Goal: Information Seeking & Learning: Compare options

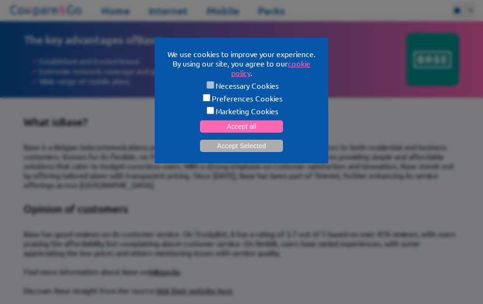
scroll to position [280, 0]
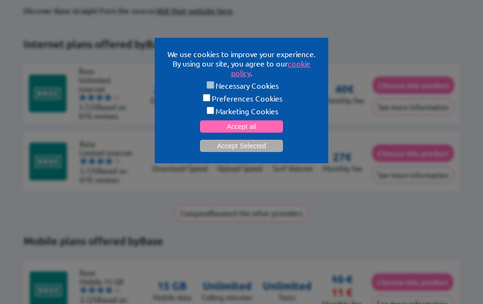
click at [273, 150] on button "Accept Selected" at bounding box center [241, 146] width 83 height 12
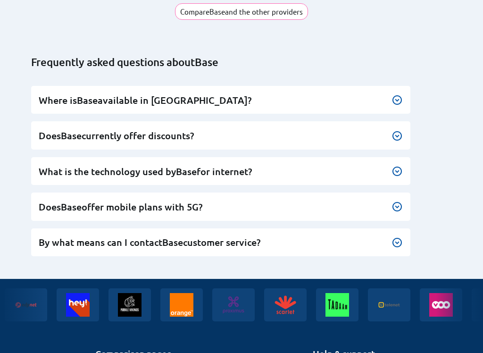
scroll to position [817, 0]
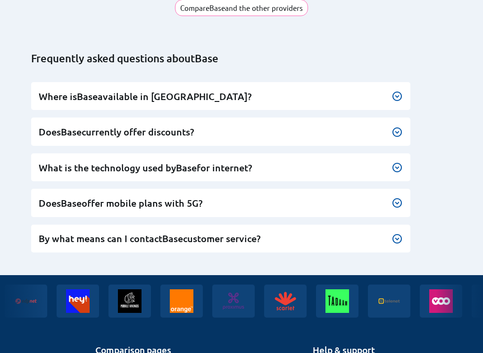
click at [400, 162] on img at bounding box center [396, 167] width 11 height 11
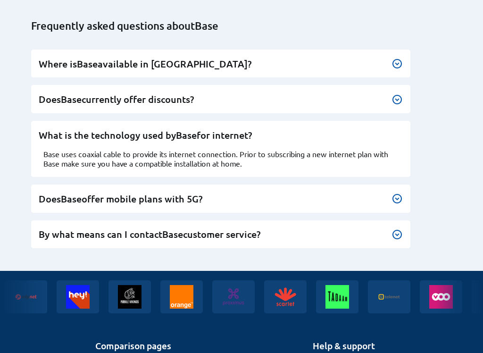
scroll to position [850, 0]
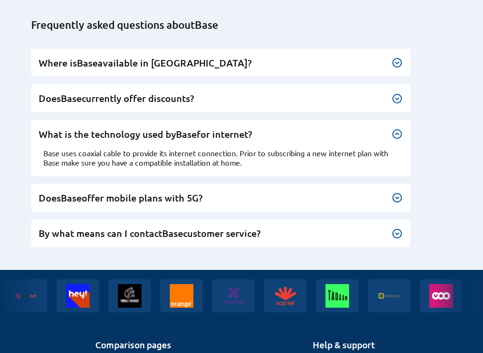
click at [401, 192] on img at bounding box center [396, 197] width 11 height 11
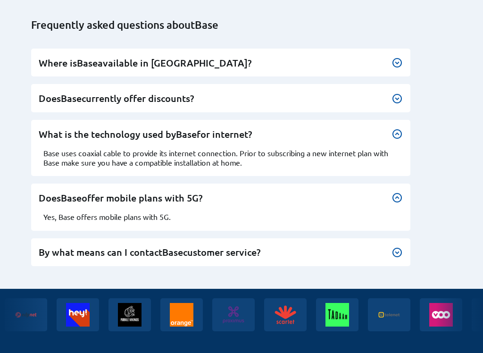
click at [401, 192] on div at bounding box center [396, 197] width 11 height 11
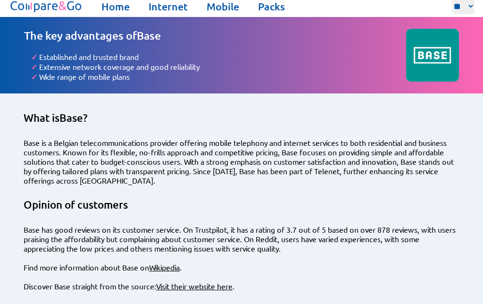
scroll to position [0, 0]
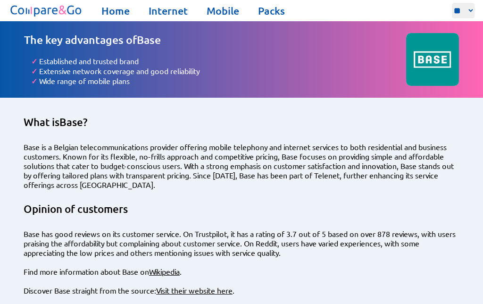
click at [272, 16] on link "Packs" at bounding box center [271, 10] width 27 height 13
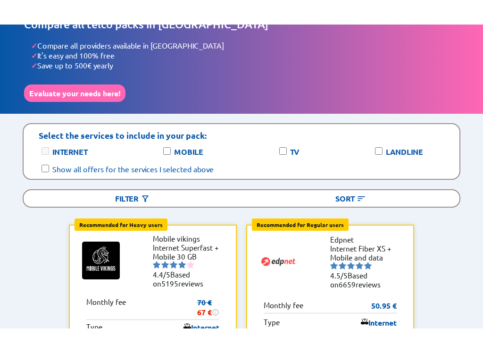
scroll to position [44, 0]
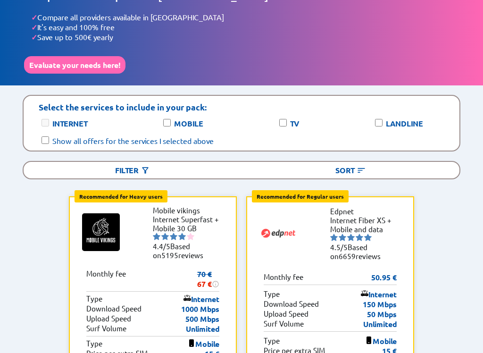
click at [290, 120] on label "TV" at bounding box center [294, 123] width 9 height 10
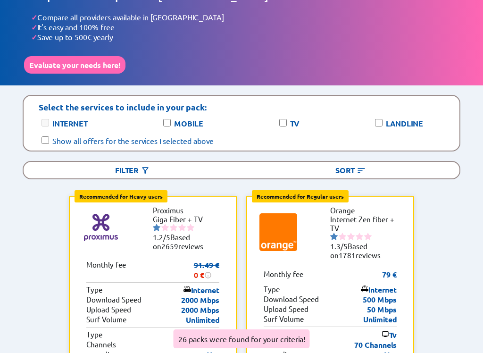
click at [50, 119] on div "Internet" at bounding box center [74, 122] width 68 height 11
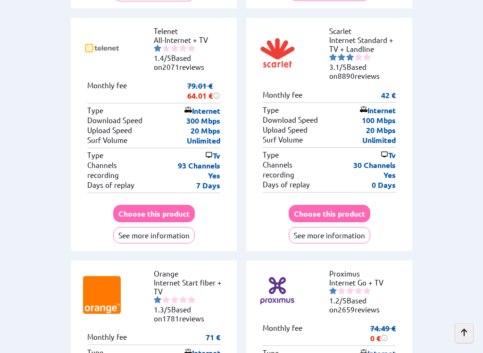
scroll to position [2418, 0]
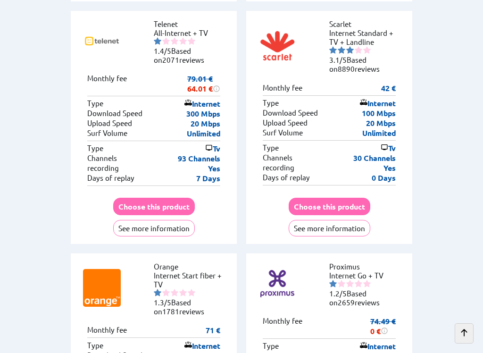
click at [134, 220] on button "See more information" at bounding box center [154, 228] width 82 height 16
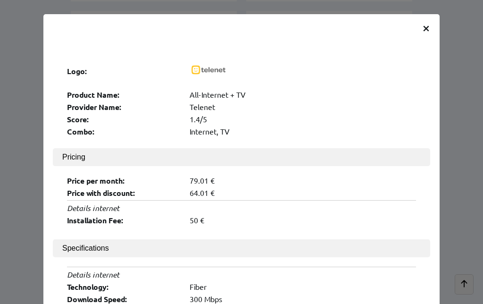
scroll to position [2442, 0]
click at [435, 20] on div "× Logo: Product Name: All-Internet + TV Provider Name: Telenet Score: 1.4/5 Com…" at bounding box center [241, 290] width 396 height 553
click at [429, 19] on span "×" at bounding box center [426, 27] width 8 height 17
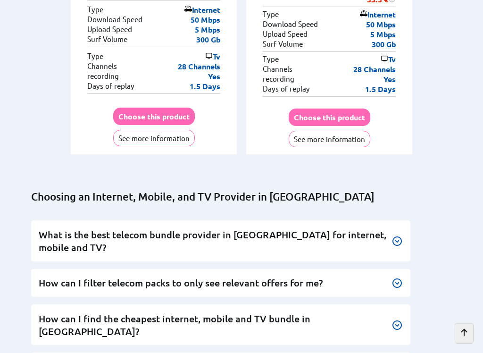
scroll to position [3727, 0]
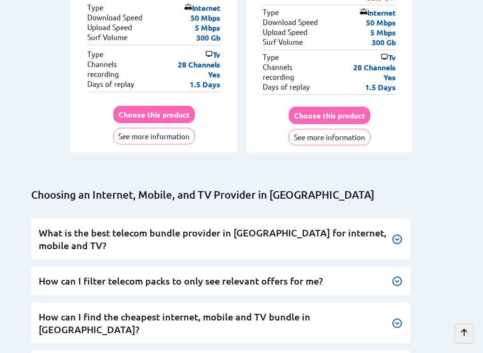
click at [401, 234] on img at bounding box center [396, 239] width 11 height 11
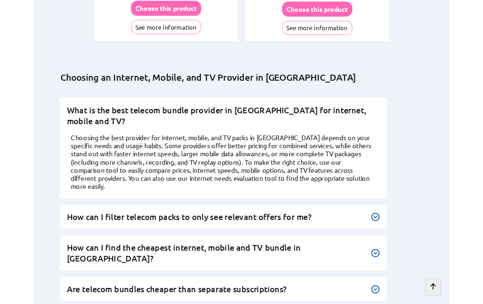
scroll to position [3831, 0]
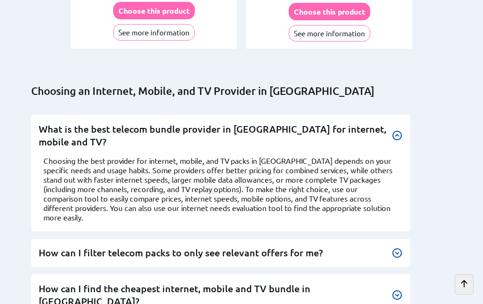
click at [401, 289] on img at bounding box center [396, 294] width 11 height 11
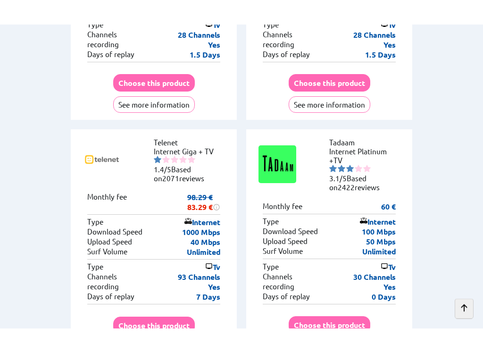
scroll to position [2082, 0]
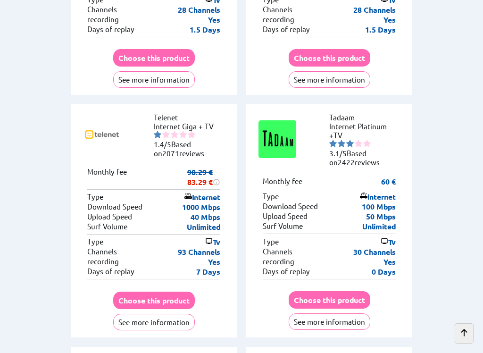
click at [351, 303] on button "See more information" at bounding box center [330, 321] width 82 height 16
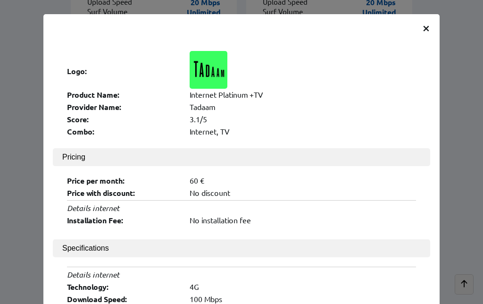
scroll to position [2054, 0]
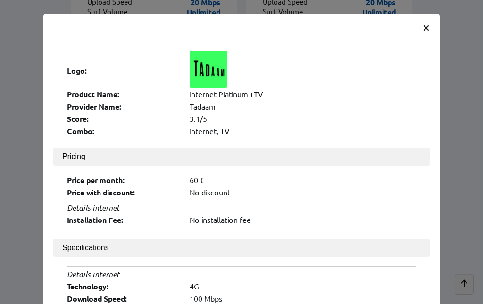
click at [429, 27] on span "×" at bounding box center [426, 27] width 8 height 17
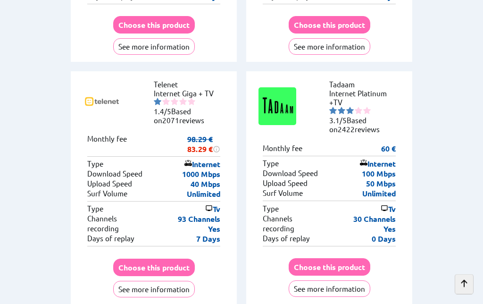
scroll to position [2115, 0]
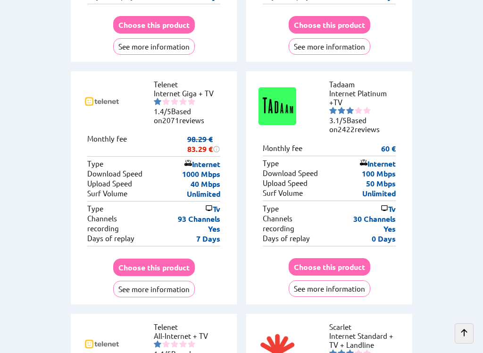
click at [369, 107] on img at bounding box center [367, 111] width 8 height 8
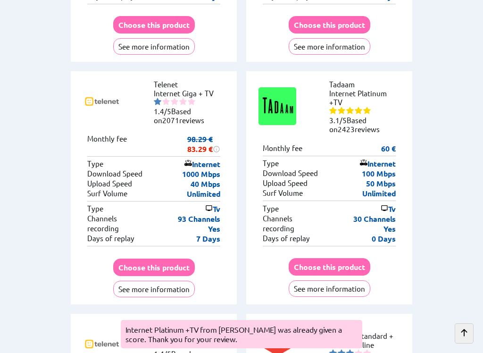
click at [367, 107] on img at bounding box center [367, 111] width 8 height 8
click at [361, 107] on img at bounding box center [359, 111] width 8 height 8
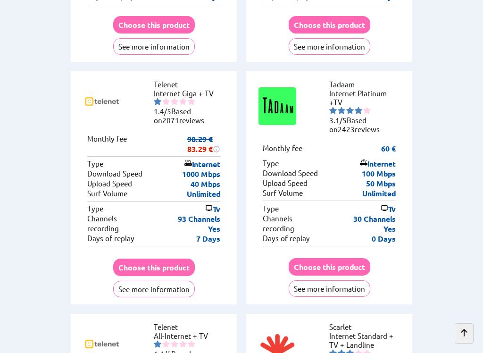
click at [358, 258] on button "Choose this product" at bounding box center [330, 266] width 82 height 17
